Goal: Transaction & Acquisition: Obtain resource

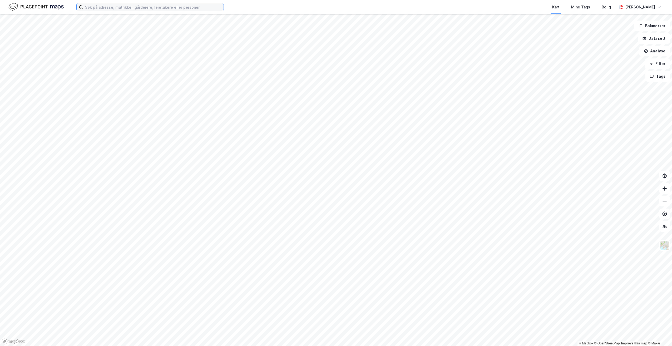
click at [147, 7] on input at bounding box center [153, 7] width 141 height 8
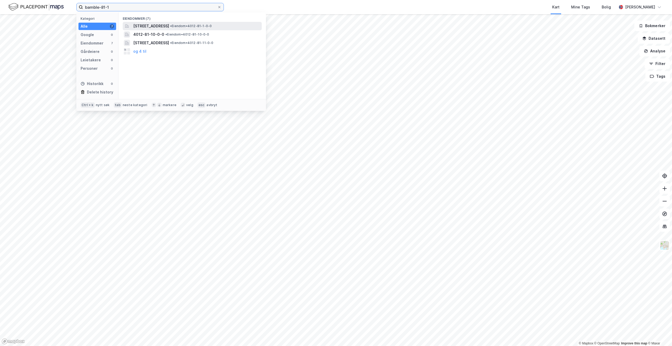
type input "bamble-81-1"
click at [169, 26] on span "[STREET_ADDRESS]" at bounding box center [151, 26] width 36 height 6
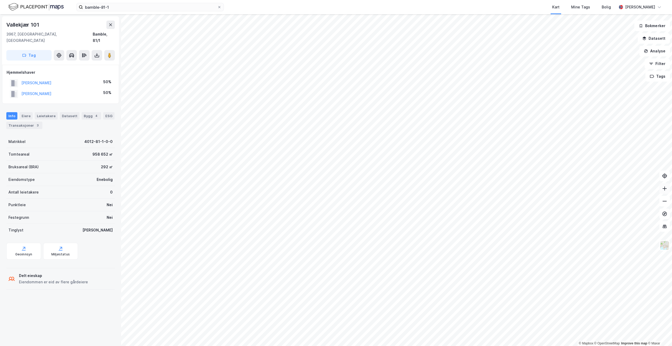
click at [666, 187] on icon at bounding box center [664, 188] width 5 height 5
click at [81, 0] on html "bamble-81-1 Kart Mine Tags Bolig [PERSON_NAME] © Mapbox © OpenStreetMap Improve…" at bounding box center [336, 173] width 672 height 346
click at [97, 53] on icon at bounding box center [97, 54] width 1 height 3
click at [79, 64] on div "Last ned grunnbok" at bounding box center [71, 66] width 31 height 4
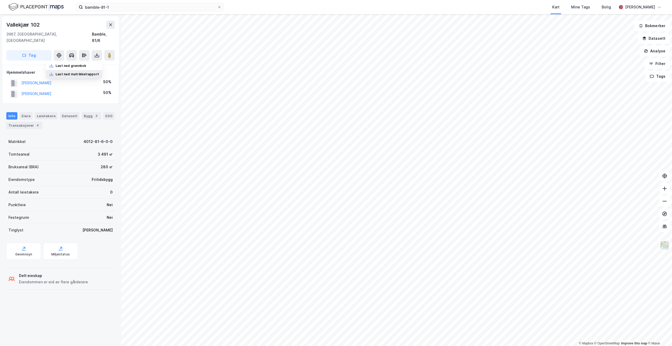
click at [70, 70] on div "Last ned matrikkelrapport" at bounding box center [74, 74] width 56 height 8
click at [666, 188] on icon at bounding box center [664, 188] width 5 height 5
